Goal: Information Seeking & Learning: Learn about a topic

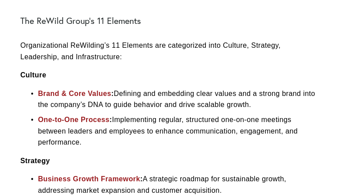
scroll to position [3328, 0]
